Goal: Find specific page/section: Find specific page/section

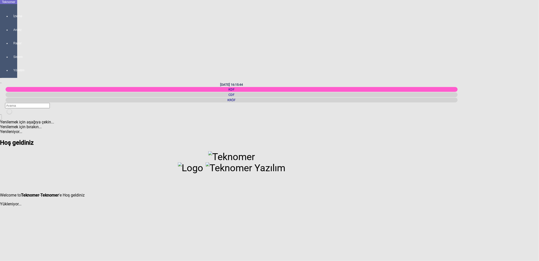
click at [441, 87] on div "KDF" at bounding box center [232, 89] width 452 height 5
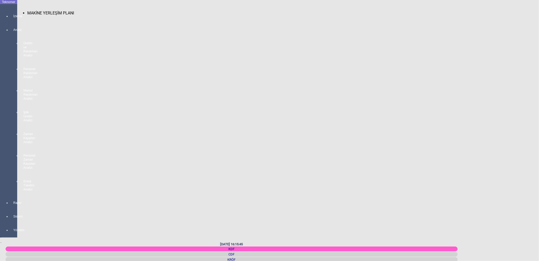
click at [11, 21] on div at bounding box center [13, 21] width 7 height 0
click at [29, 11] on span "MAKİNE YERLEŞİM PLANI" at bounding box center [50, 13] width 47 height 5
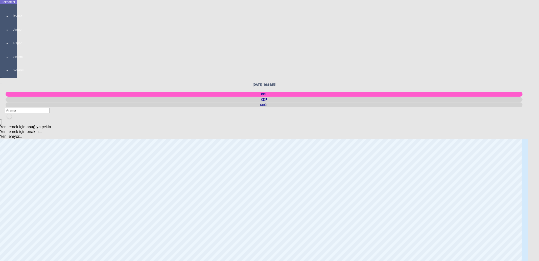
click at [449, 97] on div "CDF" at bounding box center [264, 99] width 517 height 5
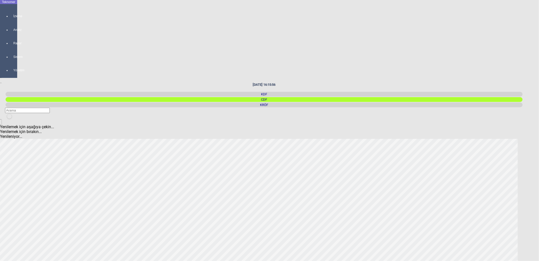
click at [467, 102] on div "KRÖF" at bounding box center [264, 104] width 517 height 5
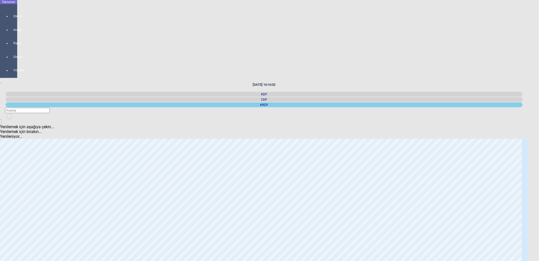
click at [433, 92] on div "KDF" at bounding box center [264, 94] width 517 height 5
